Goal: Task Accomplishment & Management: Manage account settings

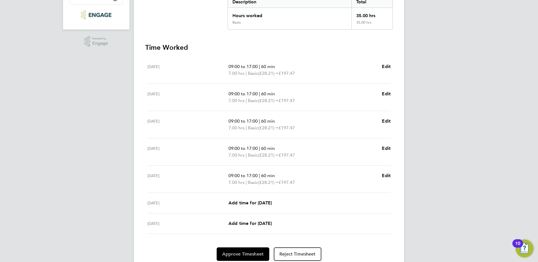
scroll to position [144, 0]
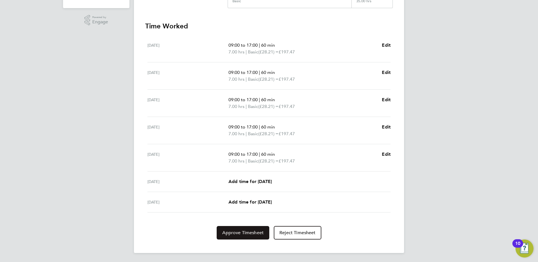
click at [249, 230] on span "Approve Timesheet" at bounding box center [242, 233] width 41 height 6
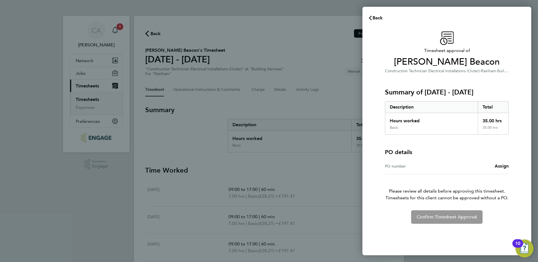
click at [449, 218] on div "Confirm Timesheet Approval" at bounding box center [447, 218] width 137 height 14
click at [419, 170] on div "PO number Assign" at bounding box center [447, 167] width 124 height 16
click at [421, 166] on div "PO number" at bounding box center [416, 166] width 62 height 7
click at [375, 19] on span "Back" at bounding box center [378, 17] width 10 height 5
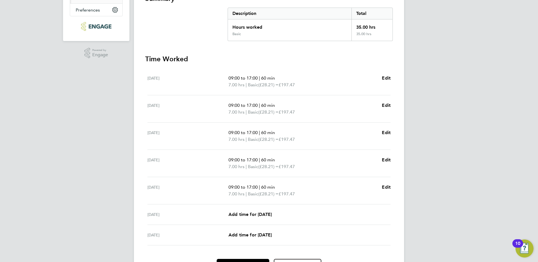
scroll to position [144, 0]
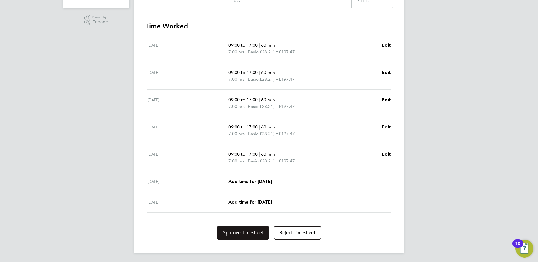
click at [243, 233] on span "Approve Timesheet" at bounding box center [242, 233] width 41 height 6
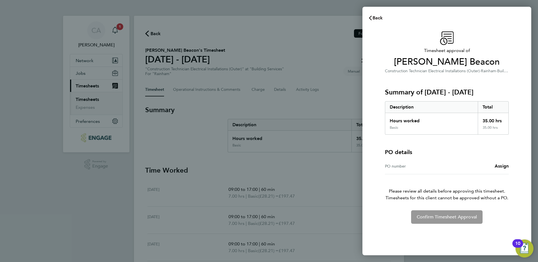
click at [376, 16] on span "Back" at bounding box center [378, 17] width 10 height 5
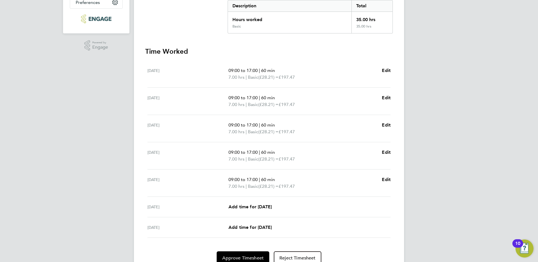
scroll to position [144, 0]
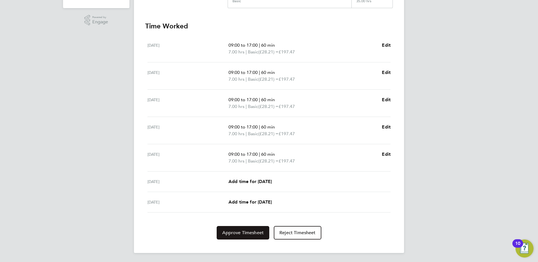
click at [245, 234] on span "Approve Timesheet" at bounding box center [242, 233] width 41 height 6
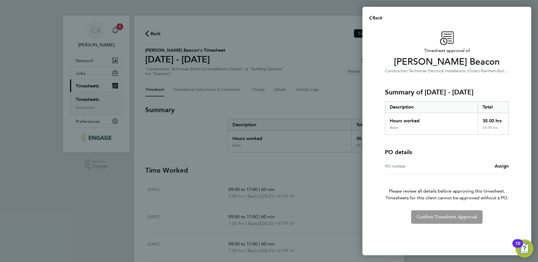
click at [375, 18] on span "Back" at bounding box center [378, 17] width 10 height 5
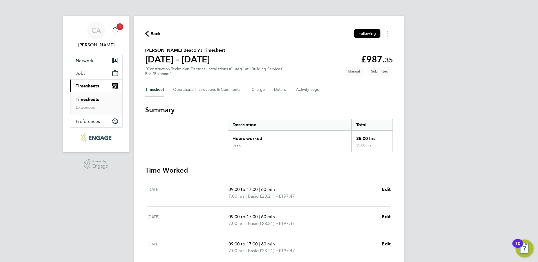
click at [153, 35] on span "Back" at bounding box center [156, 33] width 10 height 7
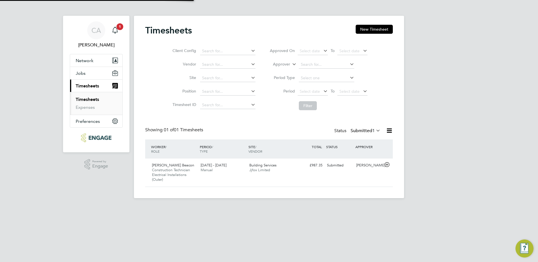
scroll to position [14, 49]
